Goal: Information Seeking & Learning: Learn about a topic

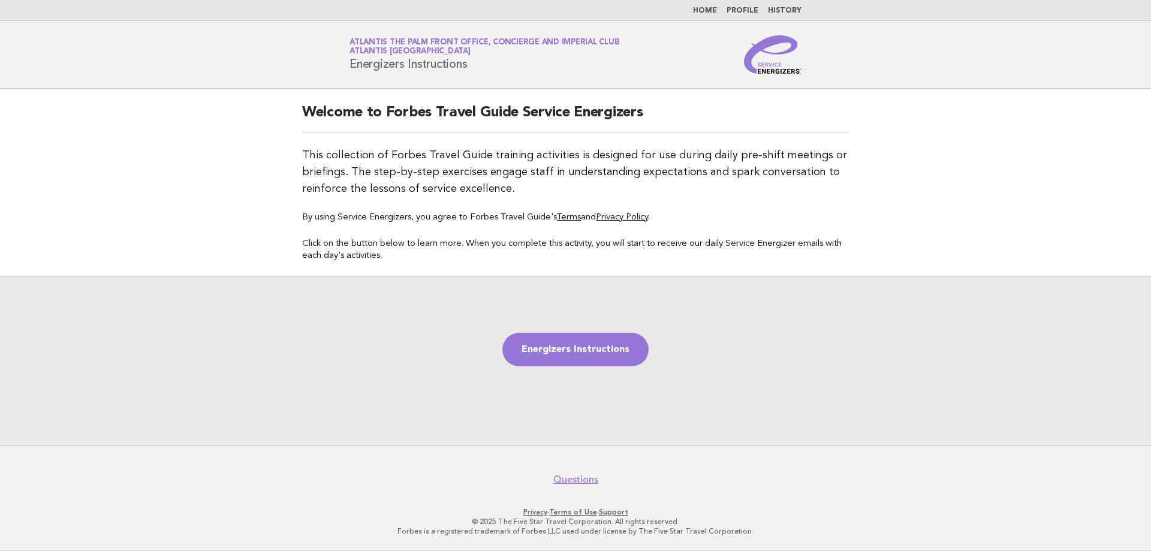
click at [705, 5] on nav "Home Profile History" at bounding box center [575, 10] width 1151 height 21
click at [705, 11] on link "Home" at bounding box center [705, 10] width 24 height 7
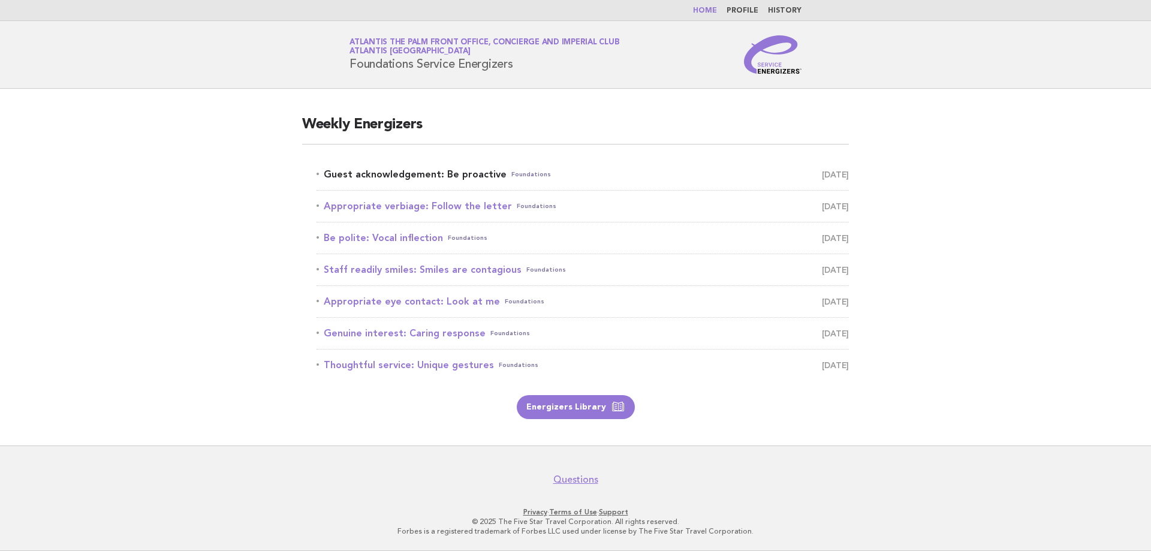
click at [421, 179] on link "Guest acknowledgement: Be proactive Foundations August 22" at bounding box center [582, 174] width 532 height 17
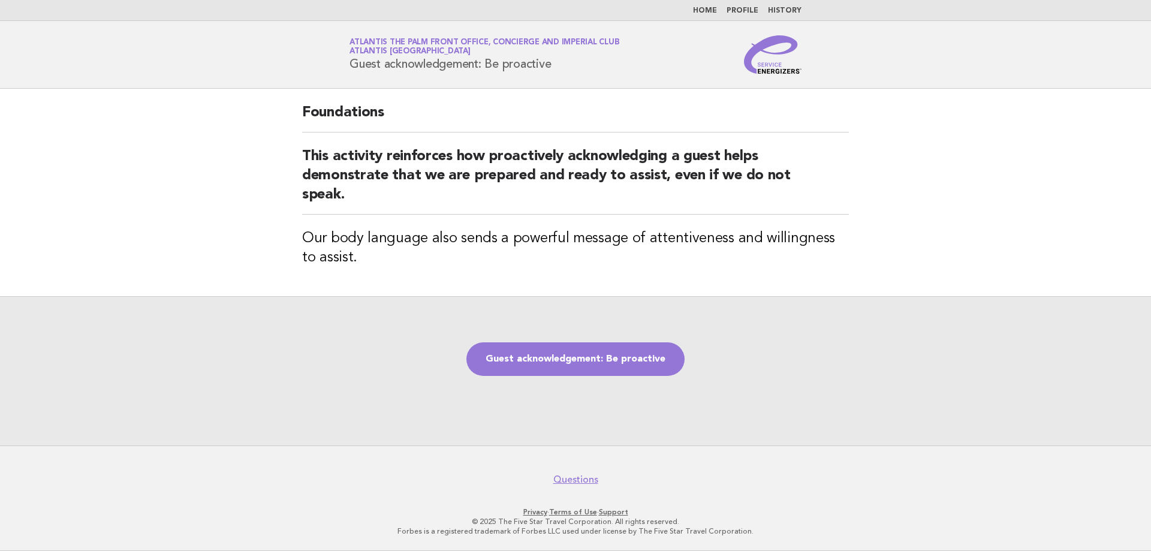
drag, startPoint x: 352, startPoint y: 65, endPoint x: 567, endPoint y: 70, distance: 215.2
click at [567, 70] on div "Service Energizers Atlantis The Palm Front Office, Concierge and Imperial Club …" at bounding box center [575, 54] width 485 height 38
copy h1 "Guest acknowledgement: Be proactive"
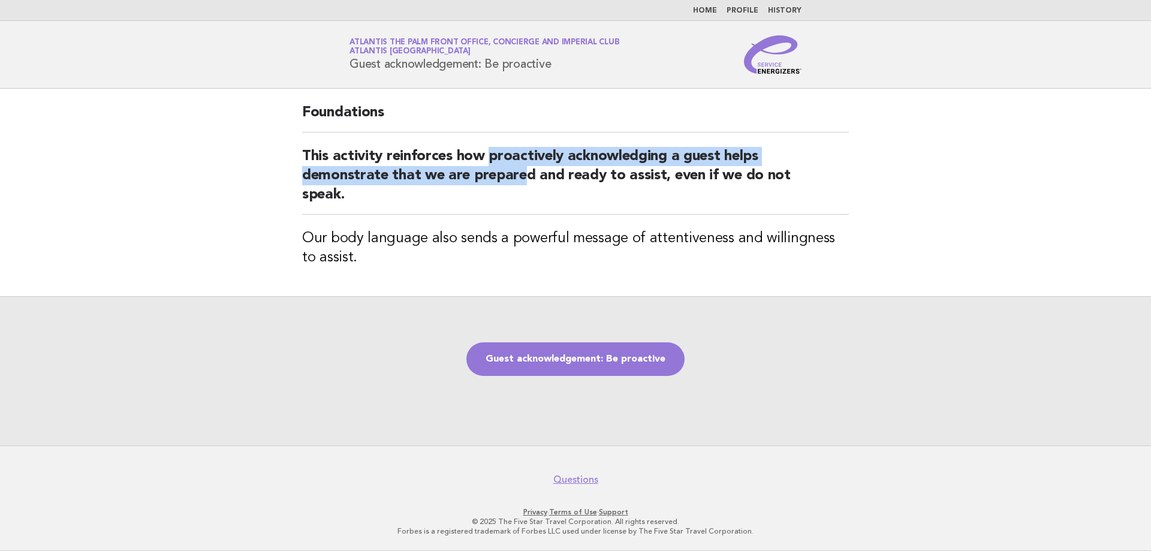
drag, startPoint x: 488, startPoint y: 155, endPoint x: 526, endPoint y: 173, distance: 42.4
click at [526, 173] on h2 "This activity reinforces how proactively acknowledging a guest helps demonstrat…" at bounding box center [575, 181] width 547 height 68
click at [499, 142] on div "Foundations This activity reinforces how proactively acknowledging a guest help…" at bounding box center [575, 192] width 575 height 207
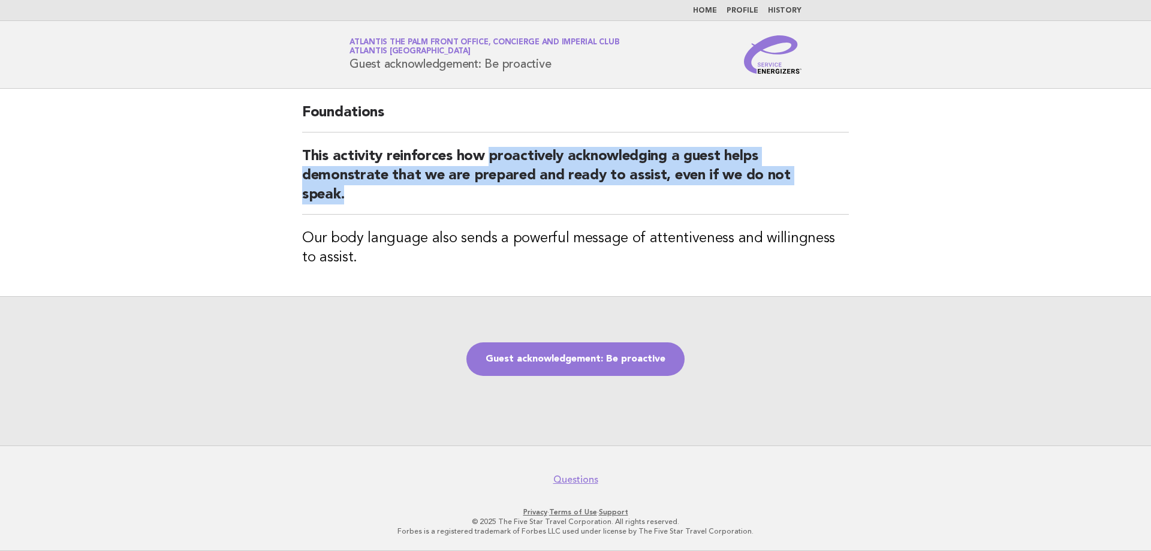
drag, startPoint x: 488, startPoint y: 156, endPoint x: 520, endPoint y: 189, distance: 45.3
click at [520, 189] on h2 "This activity reinforces how proactively acknowledging a guest helps demonstrat…" at bounding box center [575, 181] width 547 height 68
copy h2 "proactively acknowledging a guest helps demonstrate that we are prepared and re…"
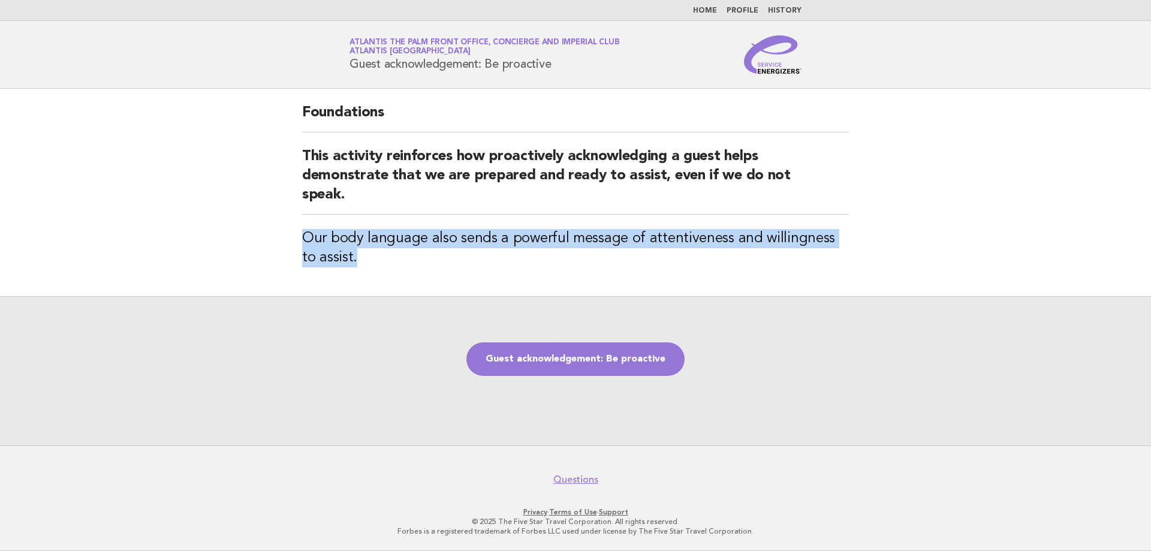
drag, startPoint x: 295, startPoint y: 236, endPoint x: 352, endPoint y: 253, distance: 60.1
click at [352, 253] on div "Foundations This activity reinforces how proactively acknowledging a guest help…" at bounding box center [575, 192] width 575 height 207
copy h3 "Our body language also sends a powerful message of attentiveness and willingnes…"
click at [556, 368] on link "Guest acknowledgement: Be proactive" at bounding box center [575, 359] width 218 height 34
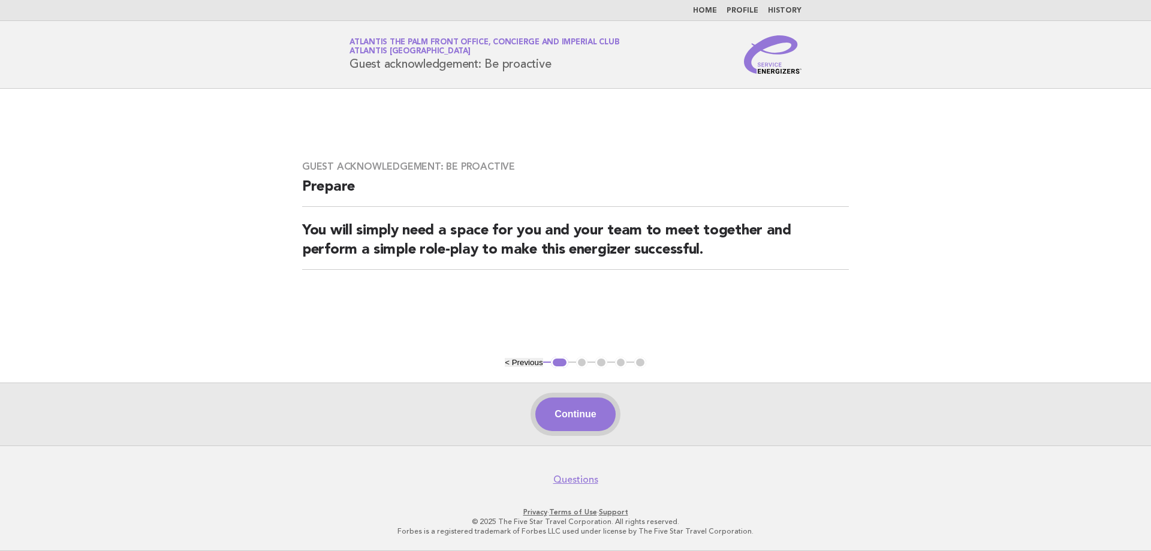
click at [591, 409] on button "Continue" at bounding box center [575, 414] width 80 height 34
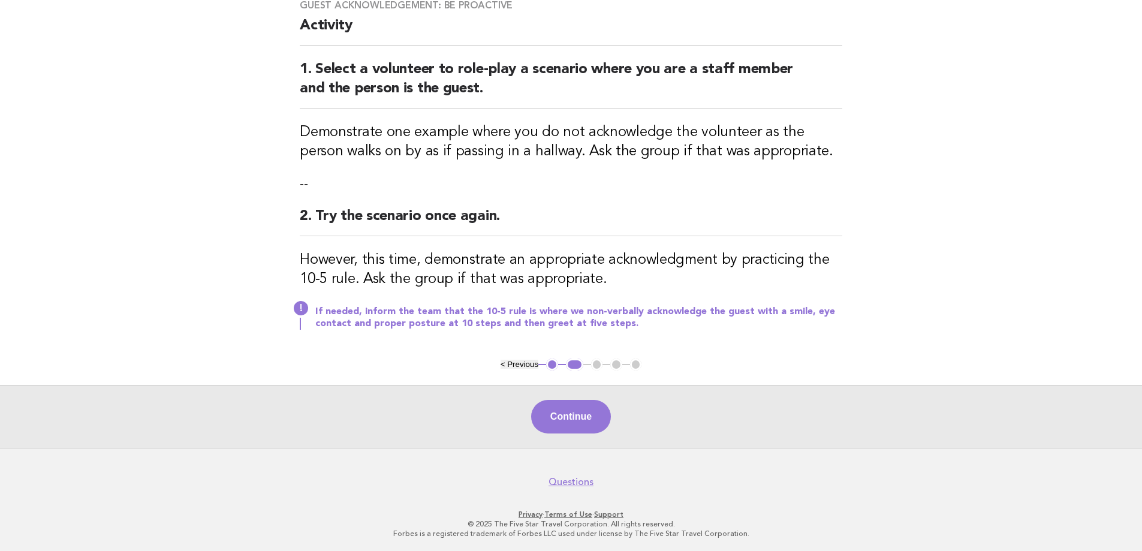
scroll to position [105, 0]
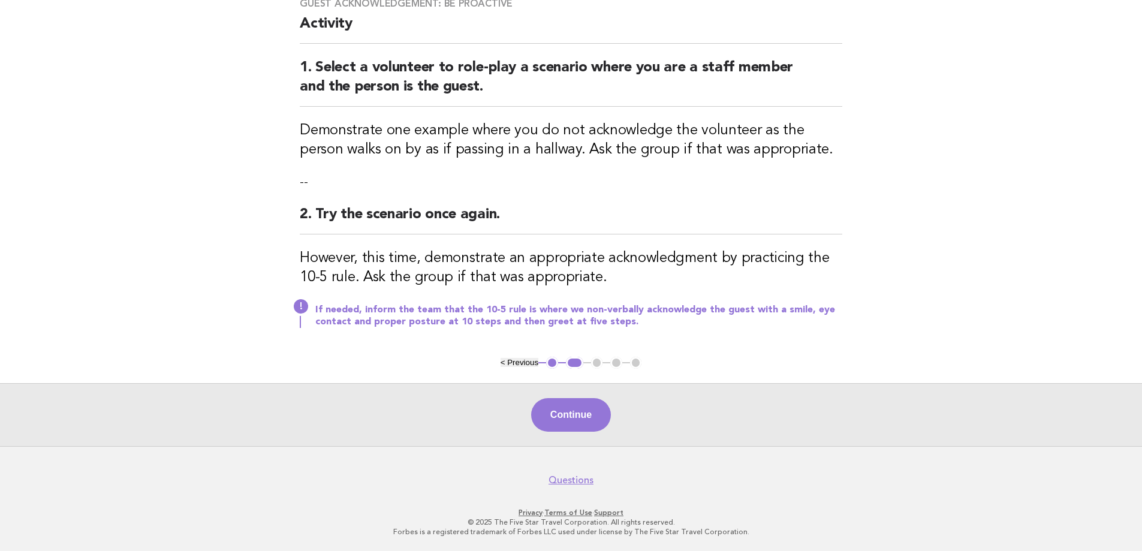
click at [545, 405] on button "Continue" at bounding box center [571, 415] width 80 height 34
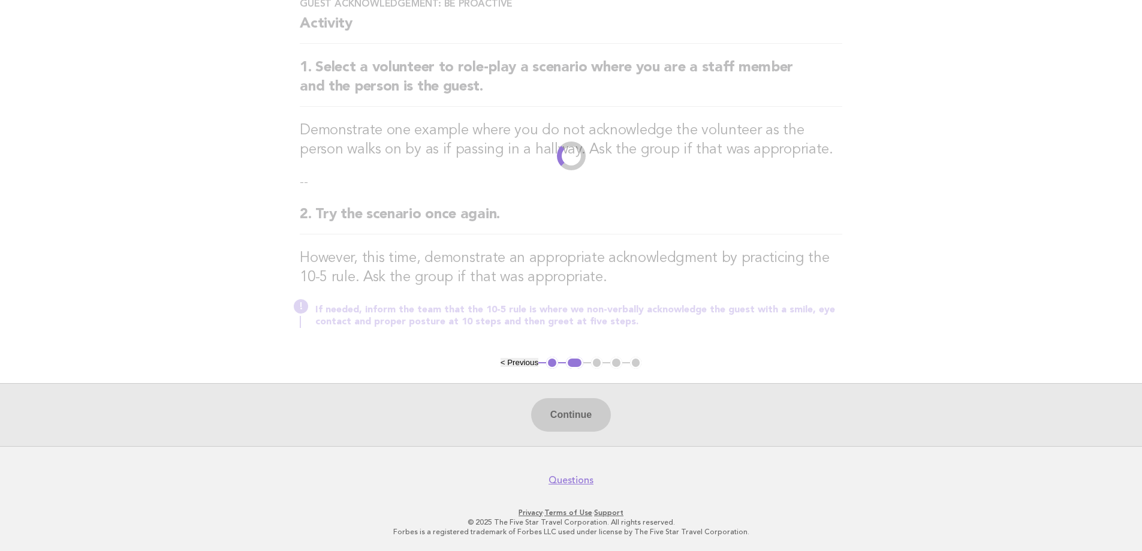
scroll to position [0, 0]
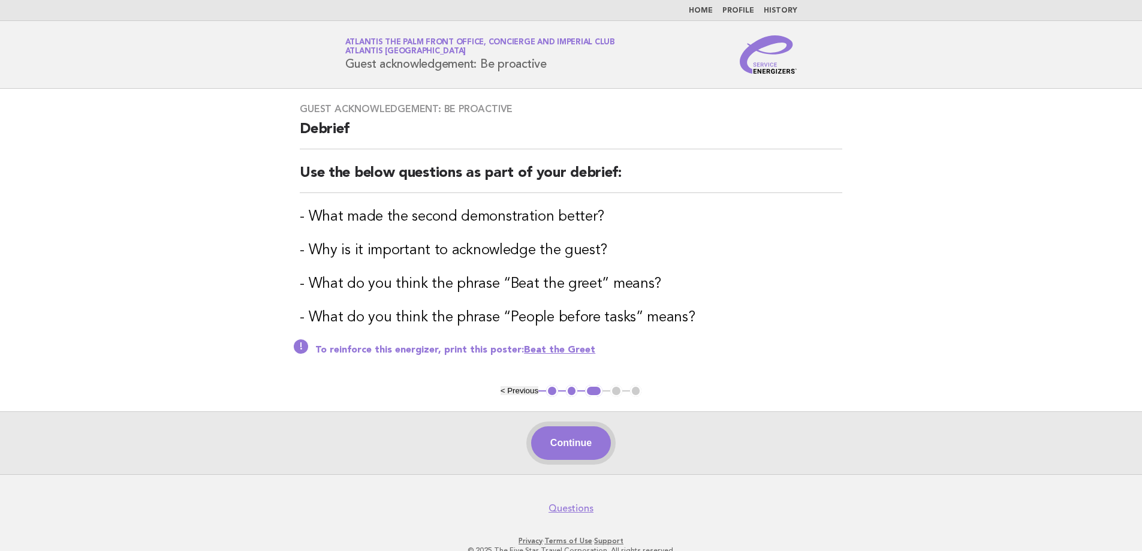
click at [564, 452] on button "Continue" at bounding box center [571, 443] width 80 height 34
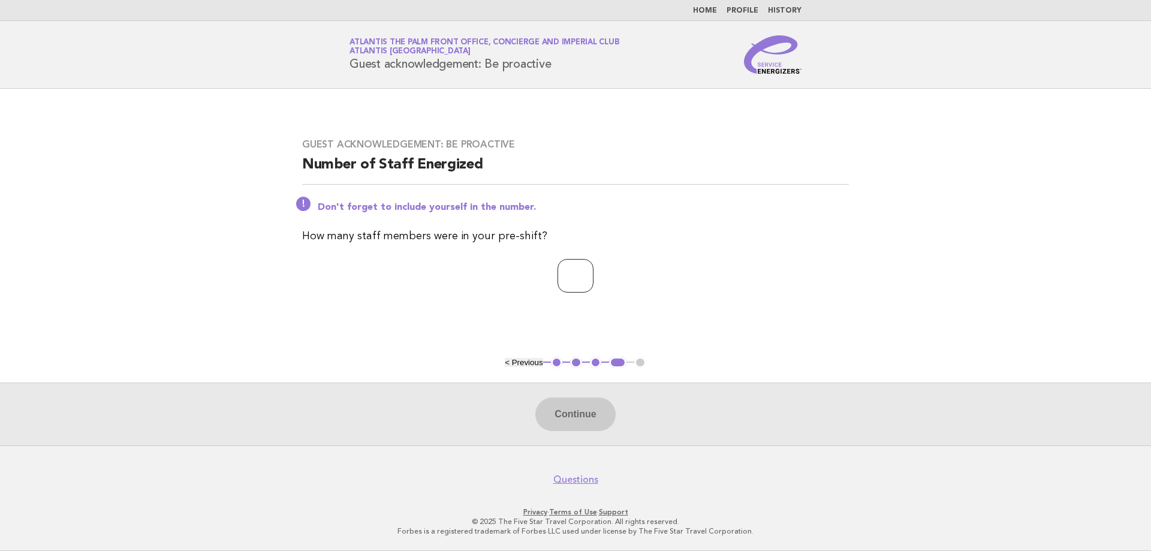
drag, startPoint x: 578, startPoint y: 268, endPoint x: 571, endPoint y: 270, distance: 6.7
click at [577, 269] on input "number" at bounding box center [575, 276] width 36 height 34
type input "*"
click at [567, 406] on button "Continue" at bounding box center [575, 414] width 80 height 34
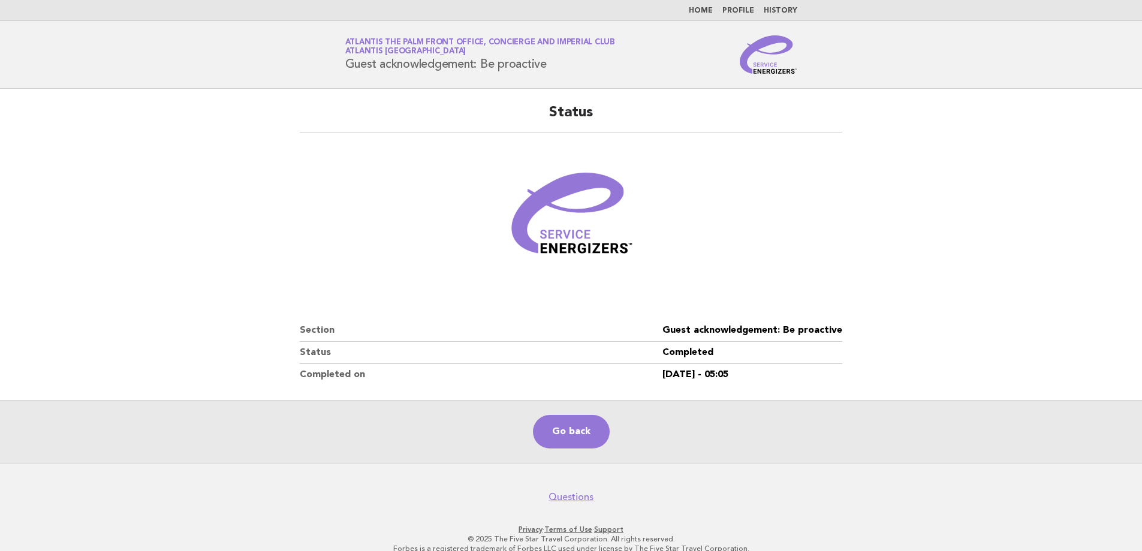
click at [966, 270] on main "Status Section Guest acknowledgement: Be proactive Status Completed Completed o…" at bounding box center [571, 276] width 1142 height 374
